Goal: Transaction & Acquisition: Purchase product/service

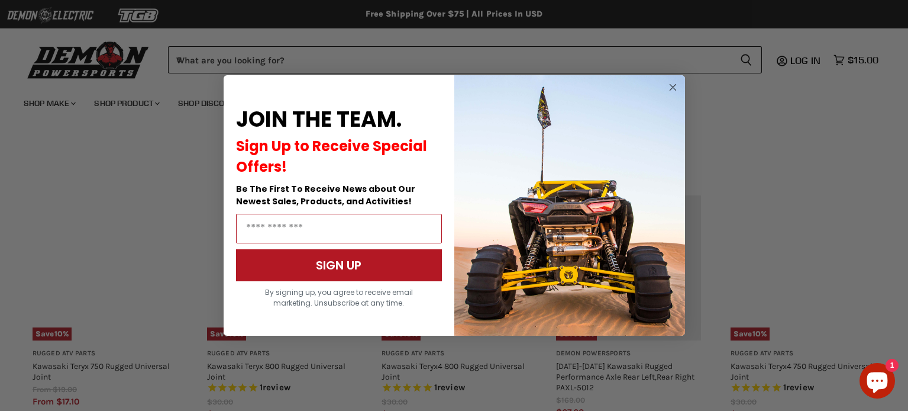
scroll to position [1185, 0]
